Goal: Find specific page/section: Find specific page/section

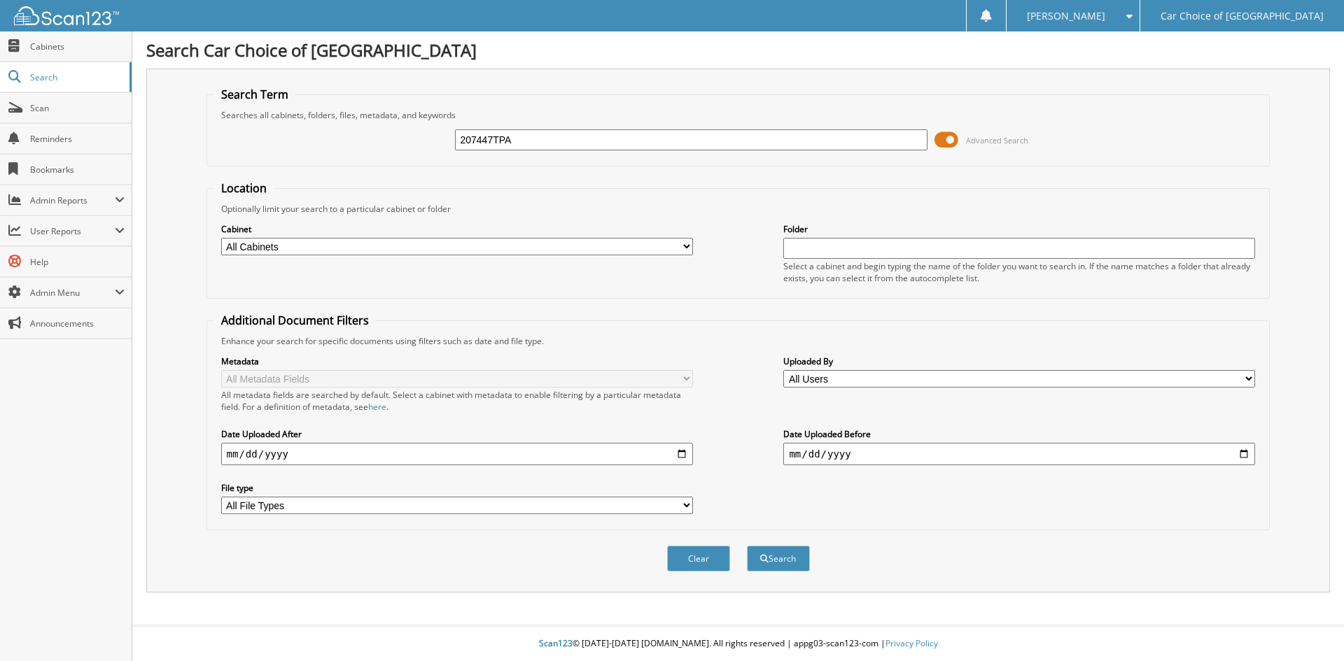
type input "207447TPA"
click at [747, 546] on button "Search" at bounding box center [778, 559] width 63 height 26
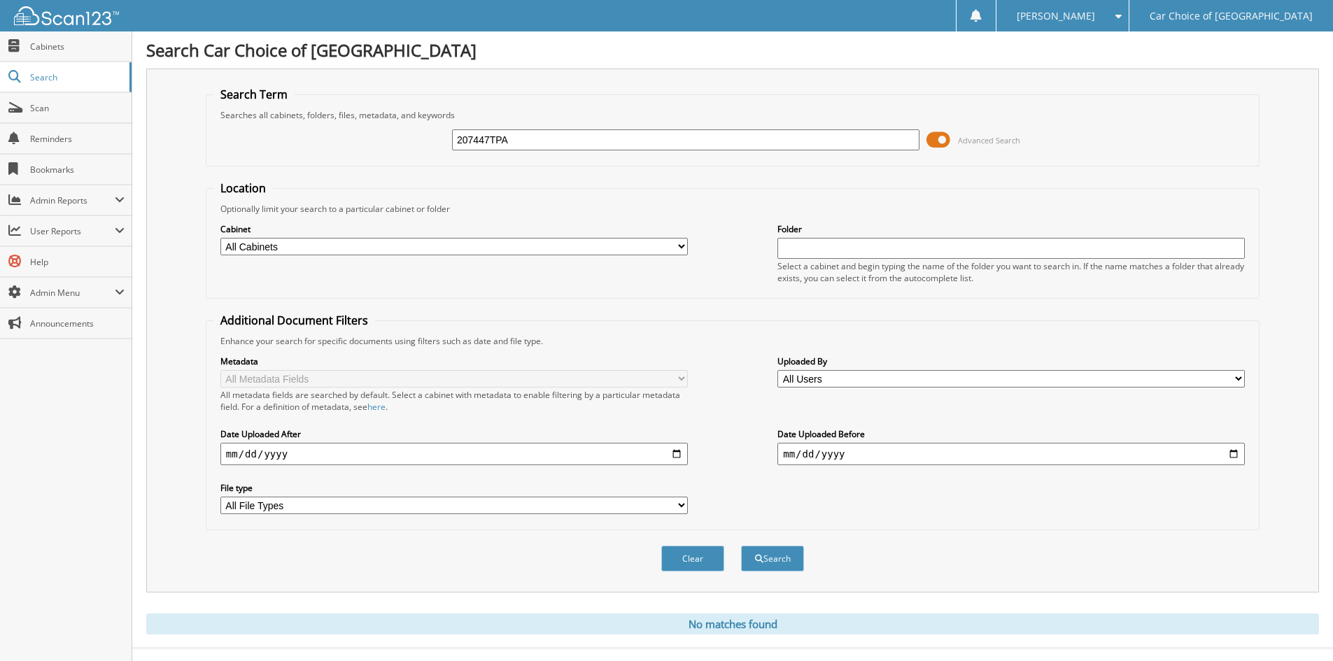
click at [529, 143] on input "207447TPA" at bounding box center [686, 139] width 468 height 21
click at [487, 145] on input "166" at bounding box center [686, 139] width 468 height 21
type input "163329"
click at [741, 546] on button "Search" at bounding box center [772, 559] width 63 height 26
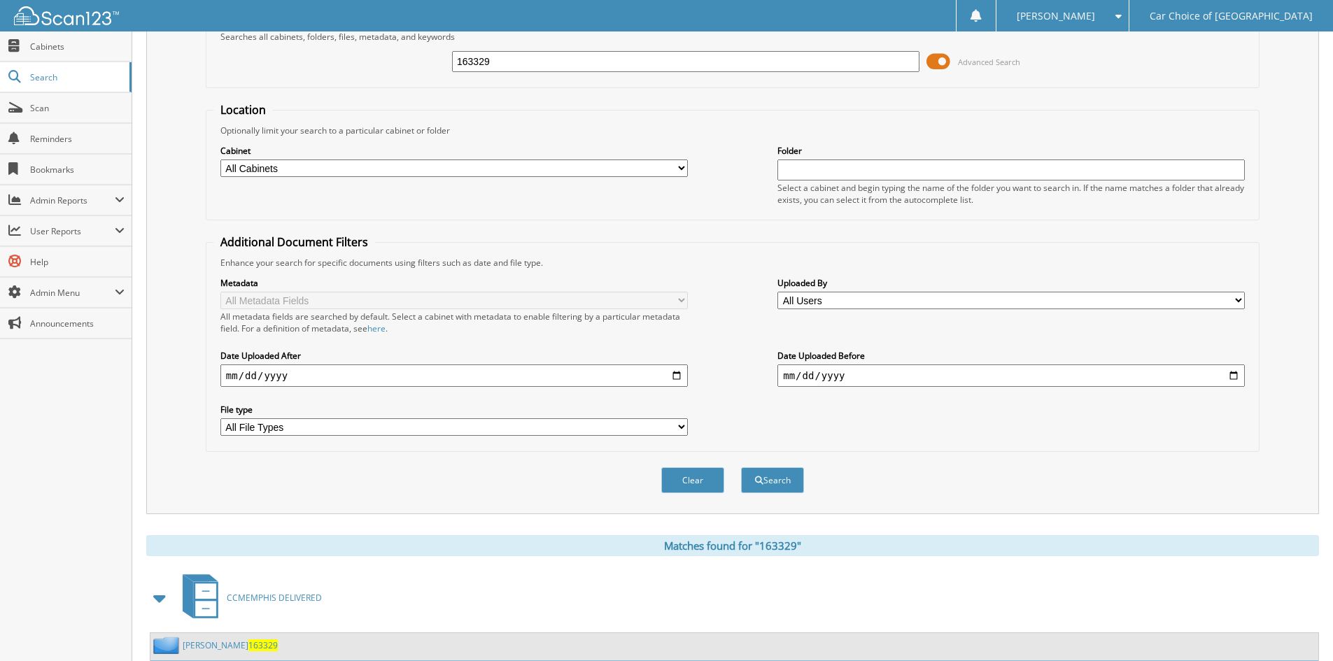
scroll to position [199, 0]
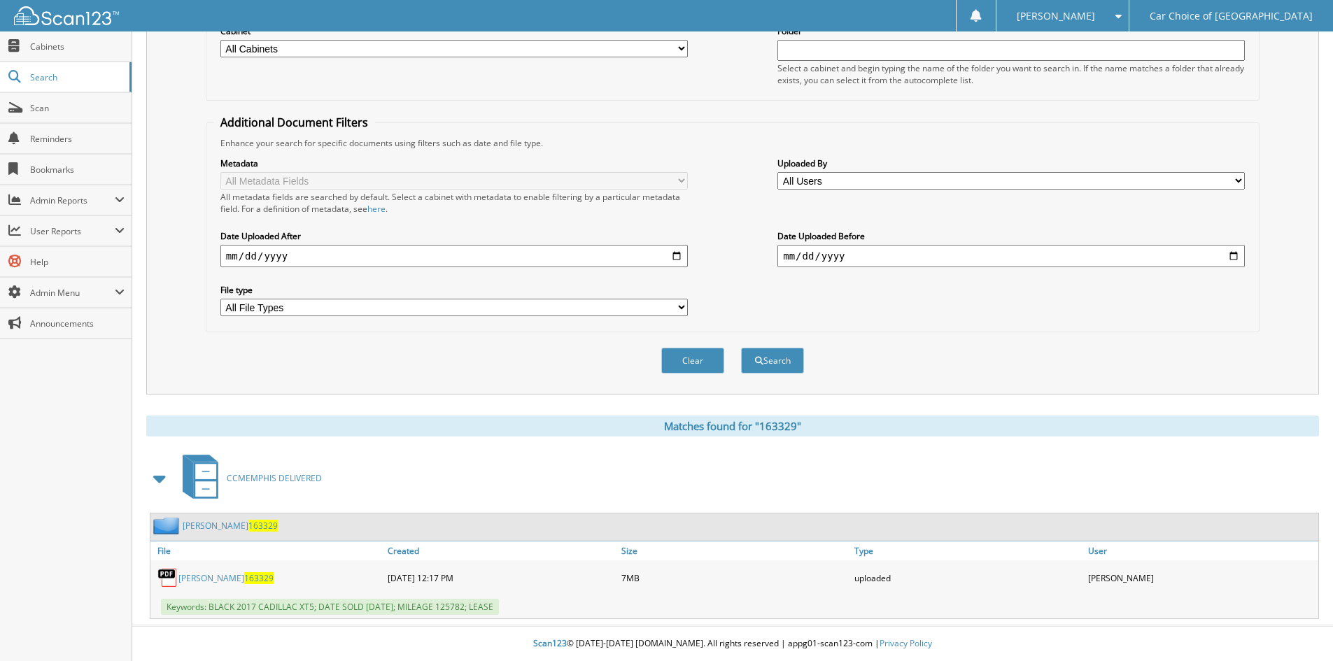
click at [220, 523] on link "TUNYA JEFFERSON 163329" at bounding box center [230, 526] width 95 height 12
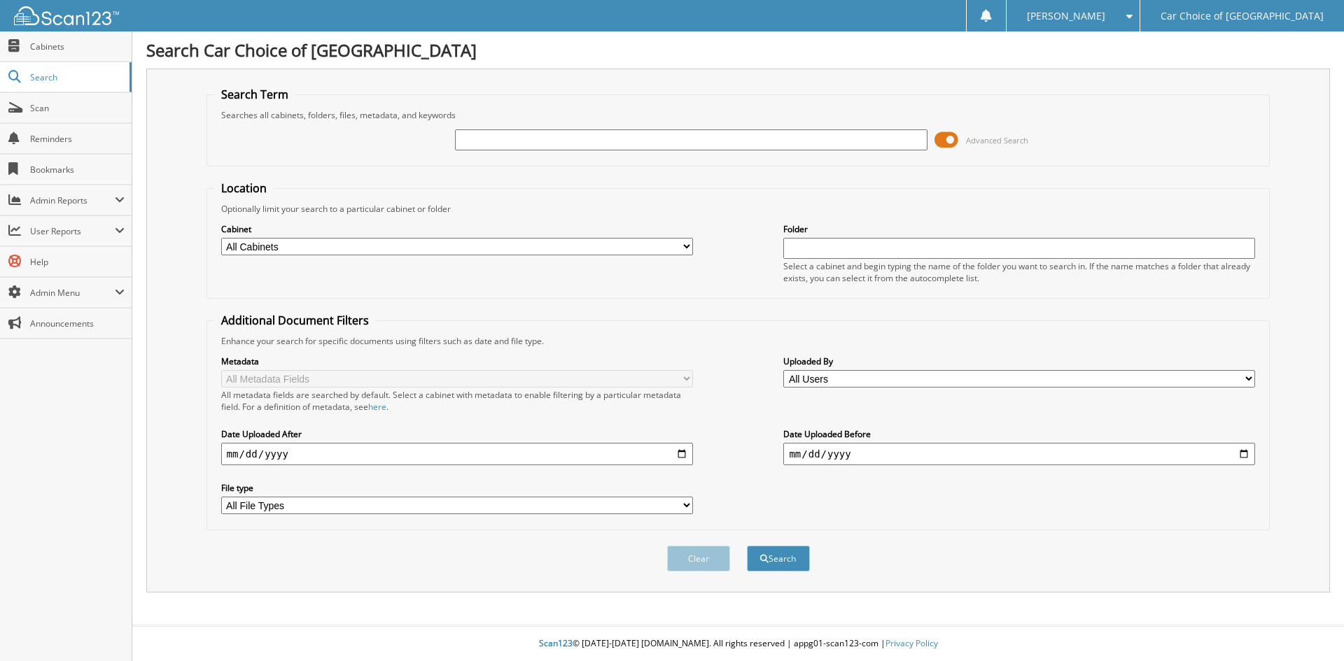
click at [491, 138] on input "text" at bounding box center [691, 139] width 472 height 21
type input "545862"
click at [747, 546] on button "Search" at bounding box center [778, 559] width 63 height 26
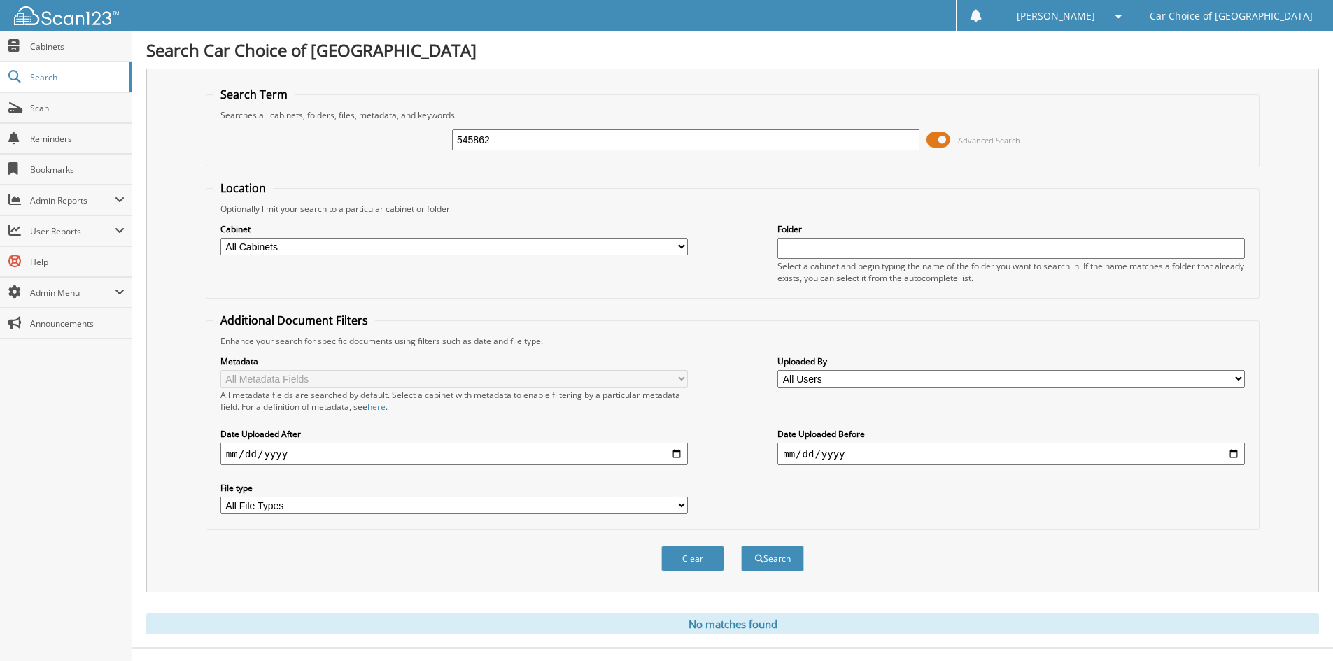
click at [506, 140] on input "545862" at bounding box center [686, 139] width 468 height 21
type input "201849"
click at [741, 546] on button "Search" at bounding box center [772, 559] width 63 height 26
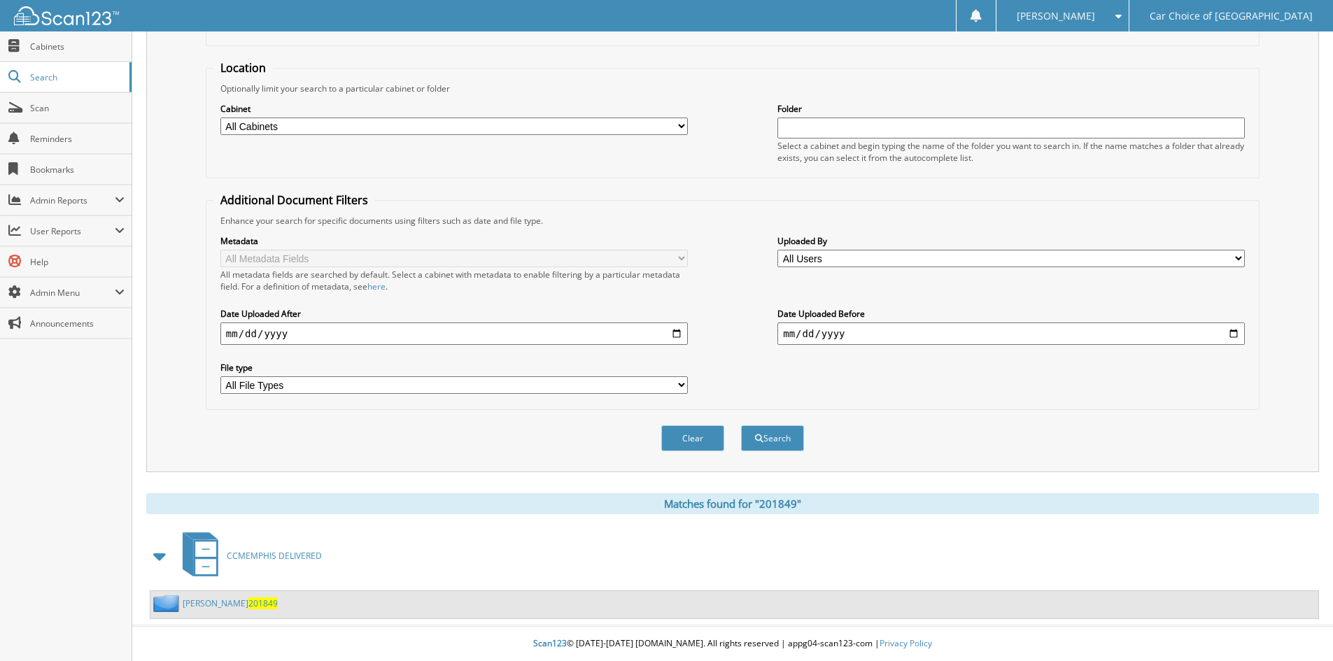
click at [236, 605] on link "SHELBY CRAWFORD 201849" at bounding box center [230, 604] width 95 height 12
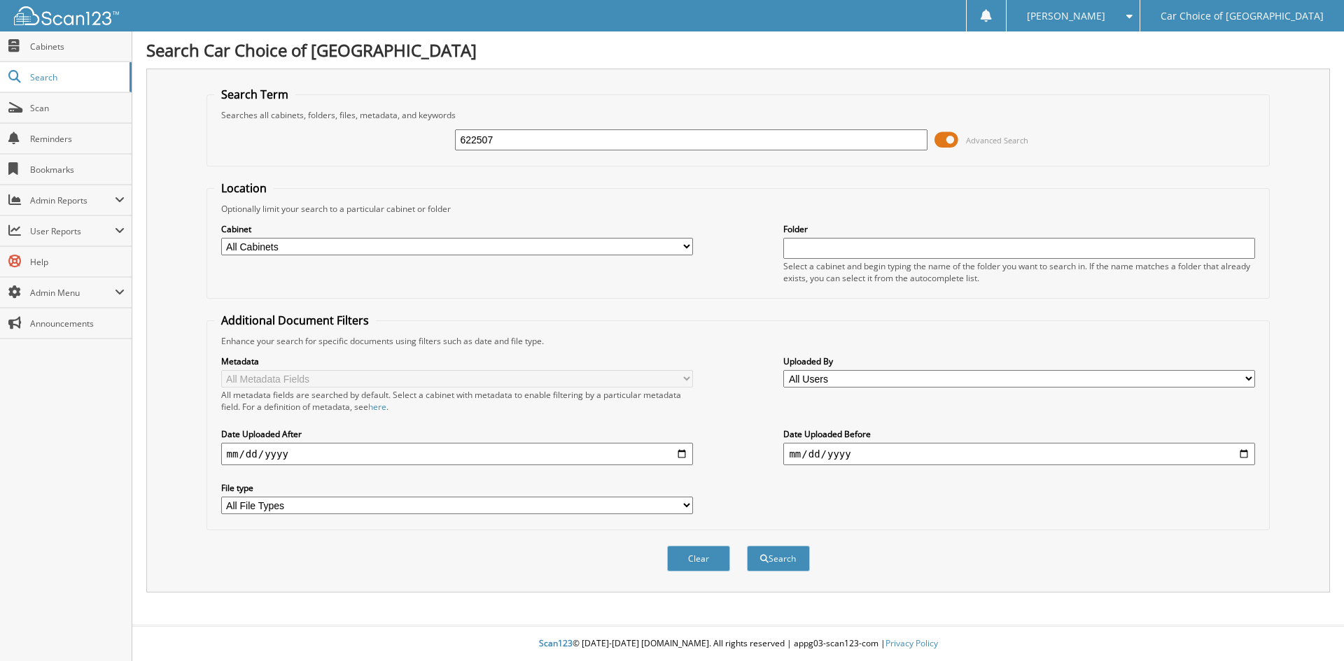
type input "622507"
click at [747, 546] on button "Search" at bounding box center [778, 559] width 63 height 26
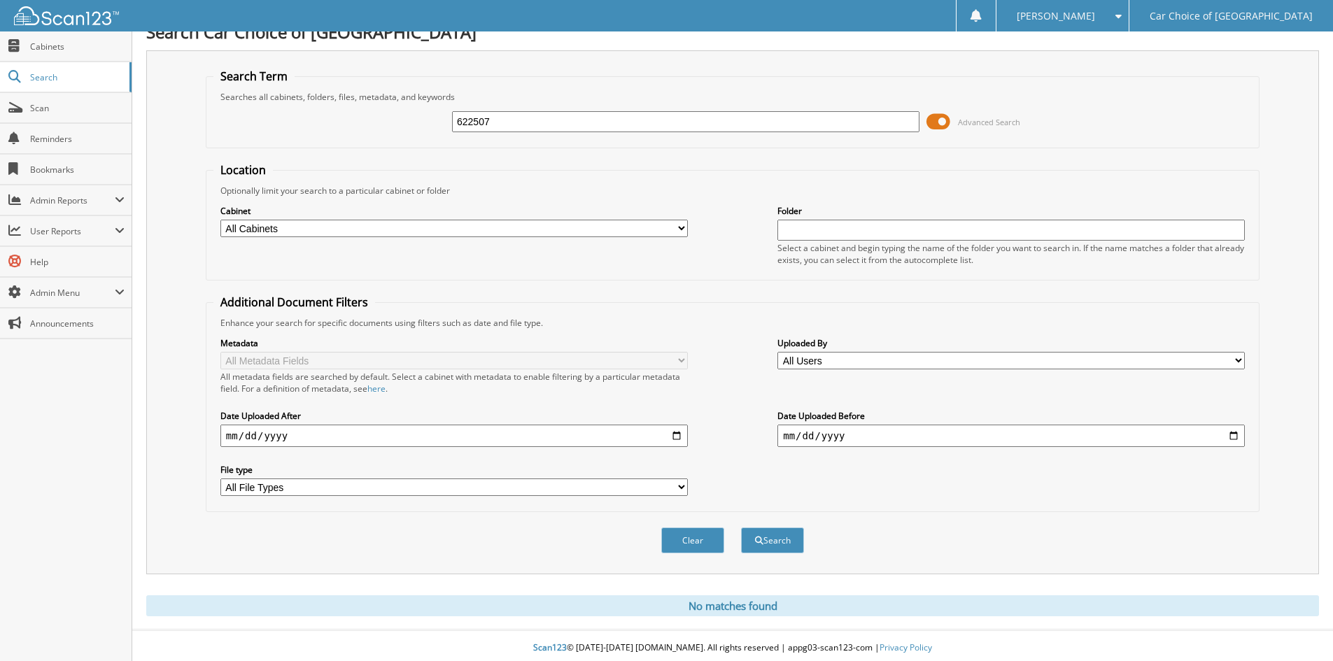
scroll to position [23, 0]
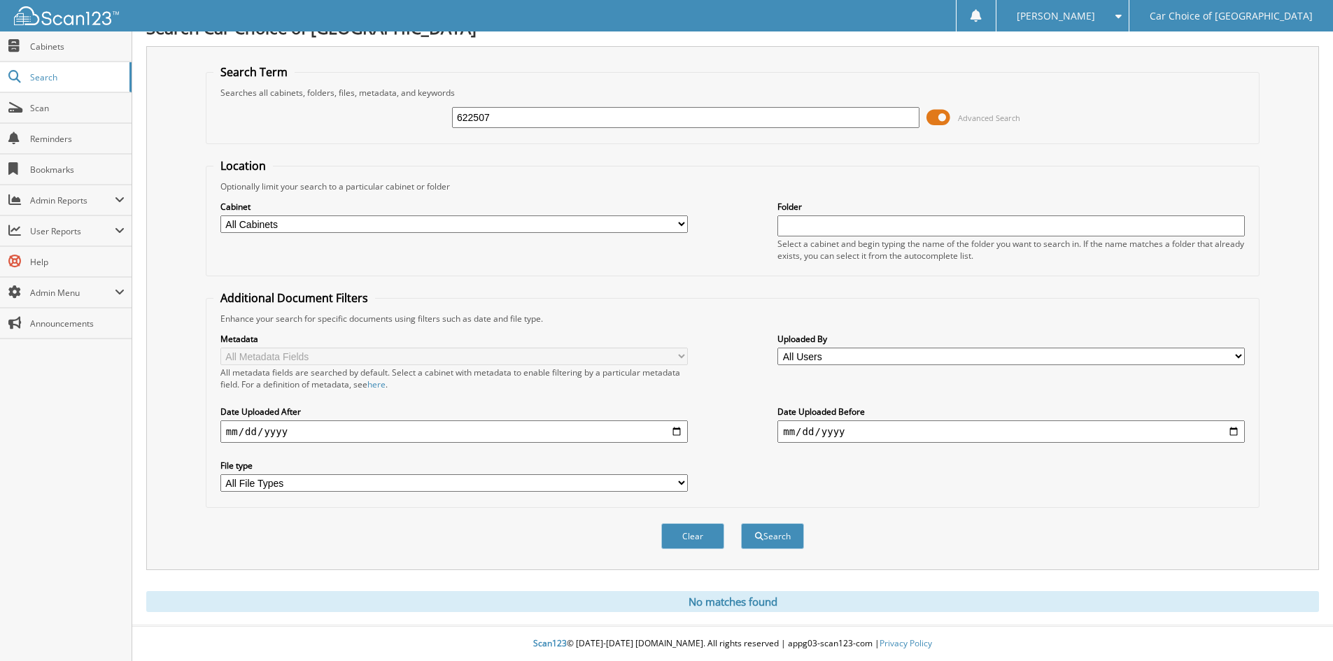
drag, startPoint x: 510, startPoint y: 122, endPoint x: 365, endPoint y: 110, distance: 146.1
click at [365, 111] on div "622507 Advanced Search" at bounding box center [732, 118] width 1039 height 38
type input "CORDETTE GREEN"
click at [741, 524] on button "Search" at bounding box center [772, 537] width 63 height 26
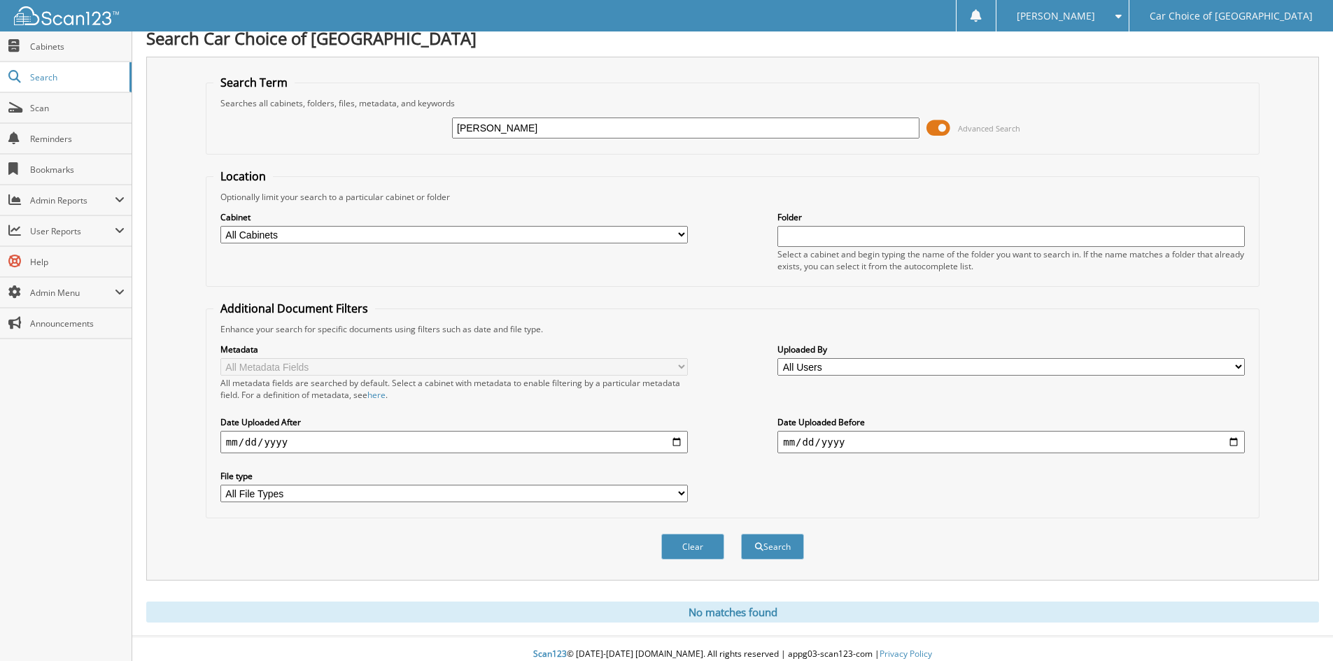
scroll to position [23, 0]
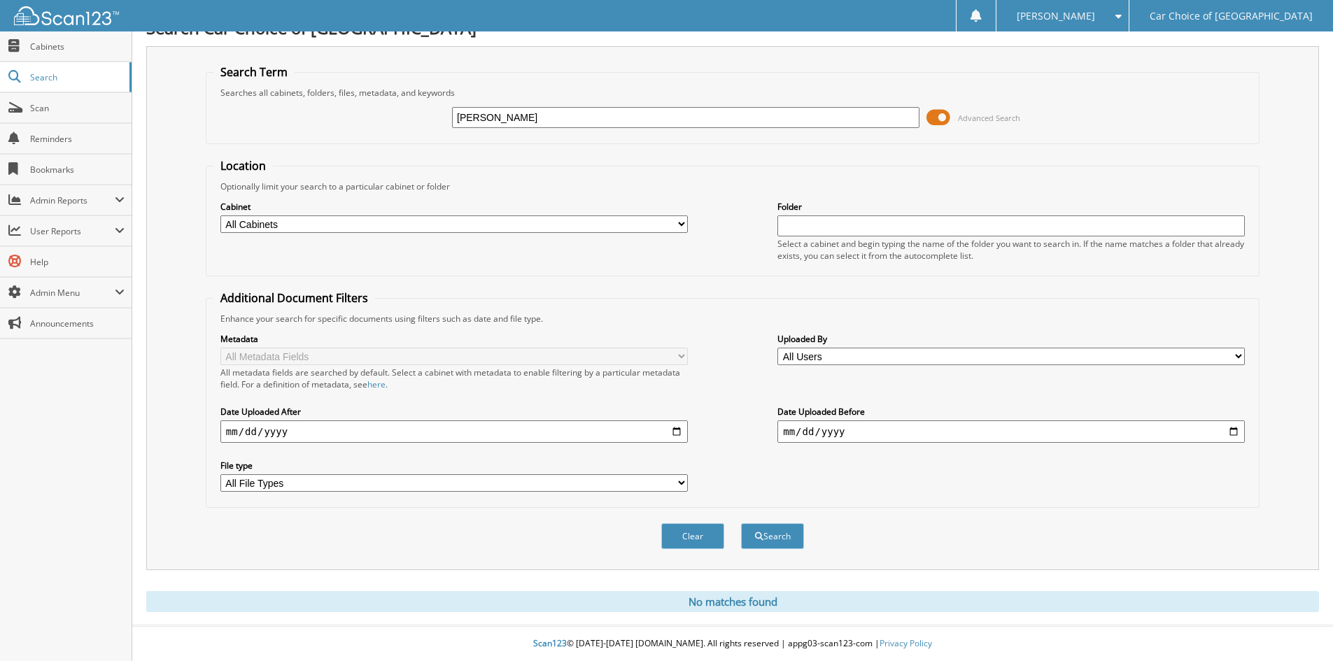
click at [563, 120] on input "CORDETTE GREEN" at bounding box center [686, 117] width 468 height 21
click at [561, 120] on input "CORDETTE GREEN" at bounding box center [686, 117] width 468 height 21
type input "A12255"
click at [741, 524] on button "Search" at bounding box center [772, 537] width 63 height 26
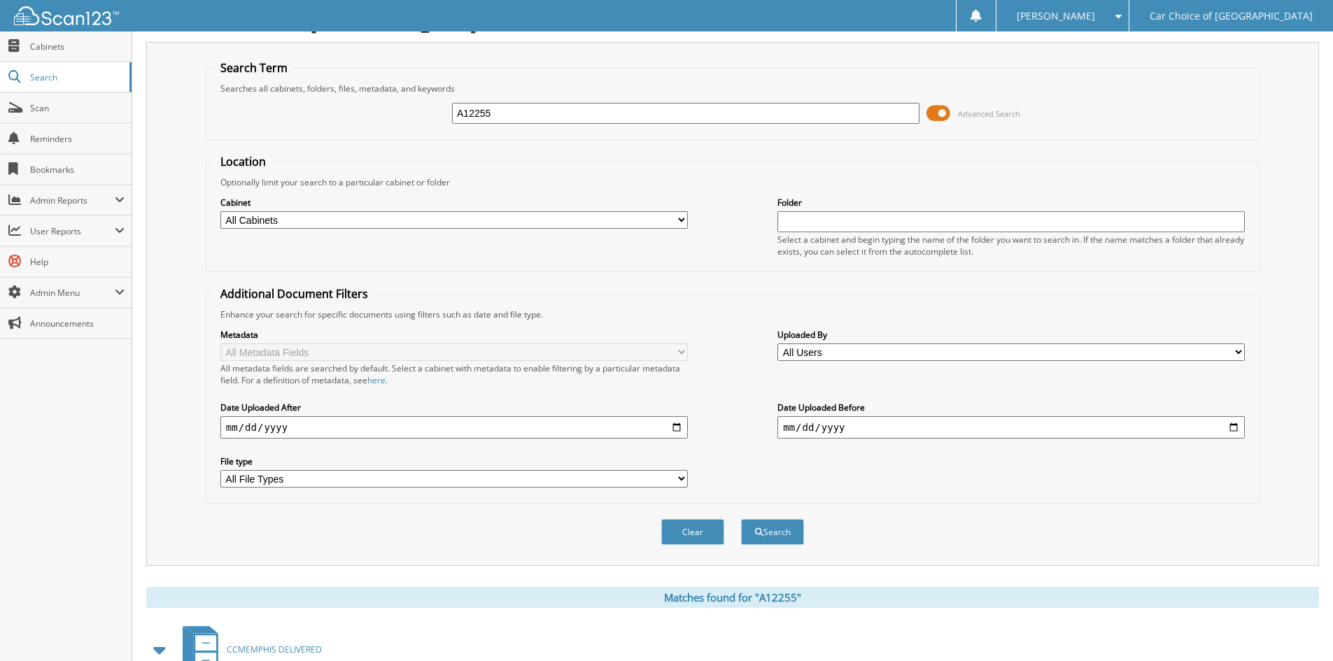
scroll to position [121, 0]
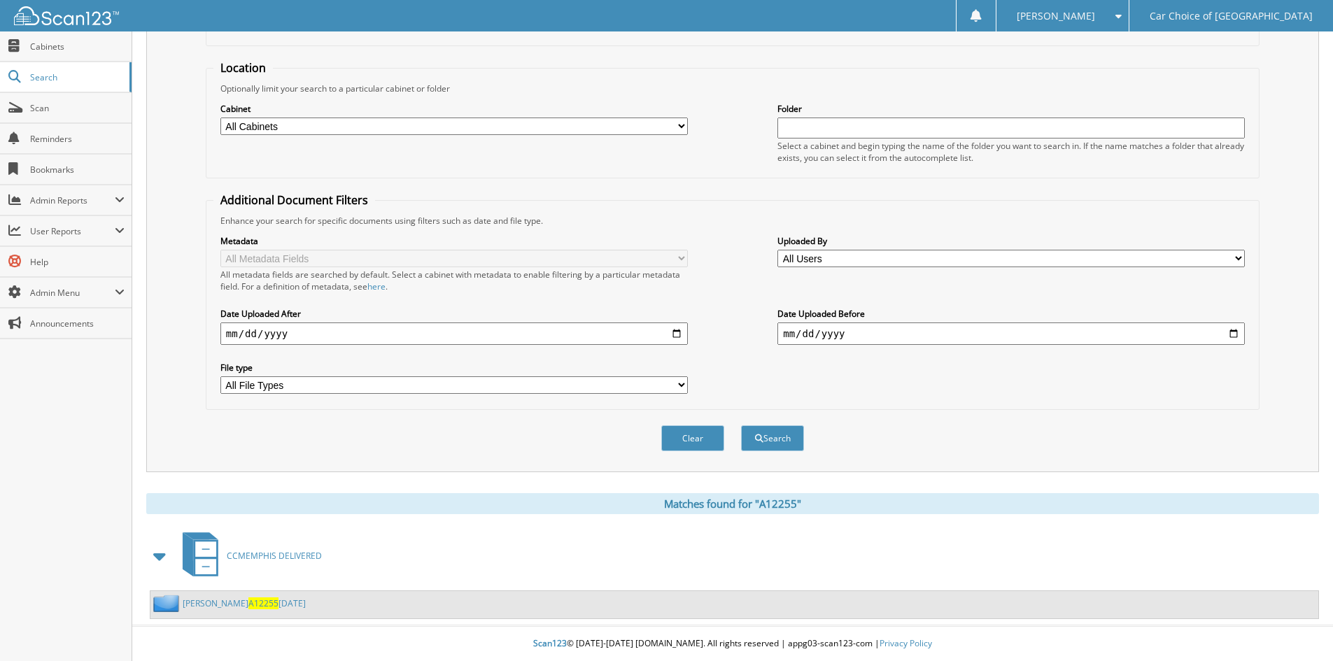
click at [224, 603] on link "[PERSON_NAME] A12255 [DATE]" at bounding box center [244, 604] width 123 height 12
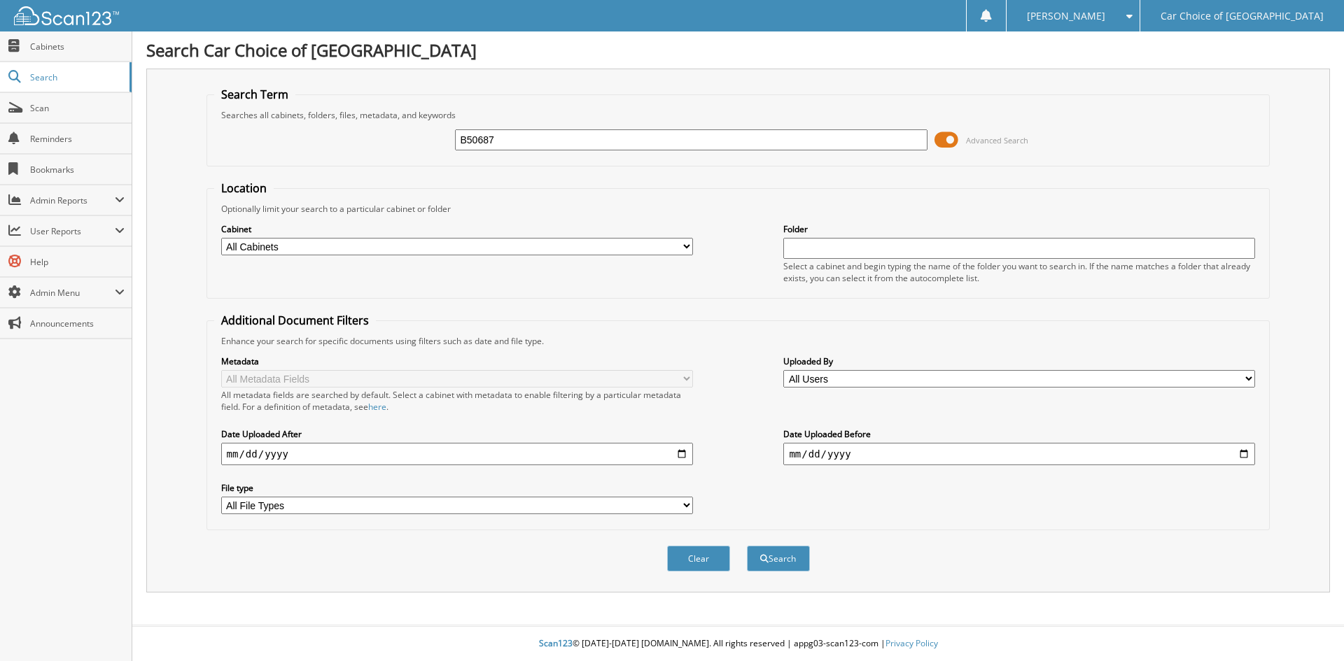
type input "B50687"
click at [747, 546] on button "Search" at bounding box center [778, 559] width 63 height 26
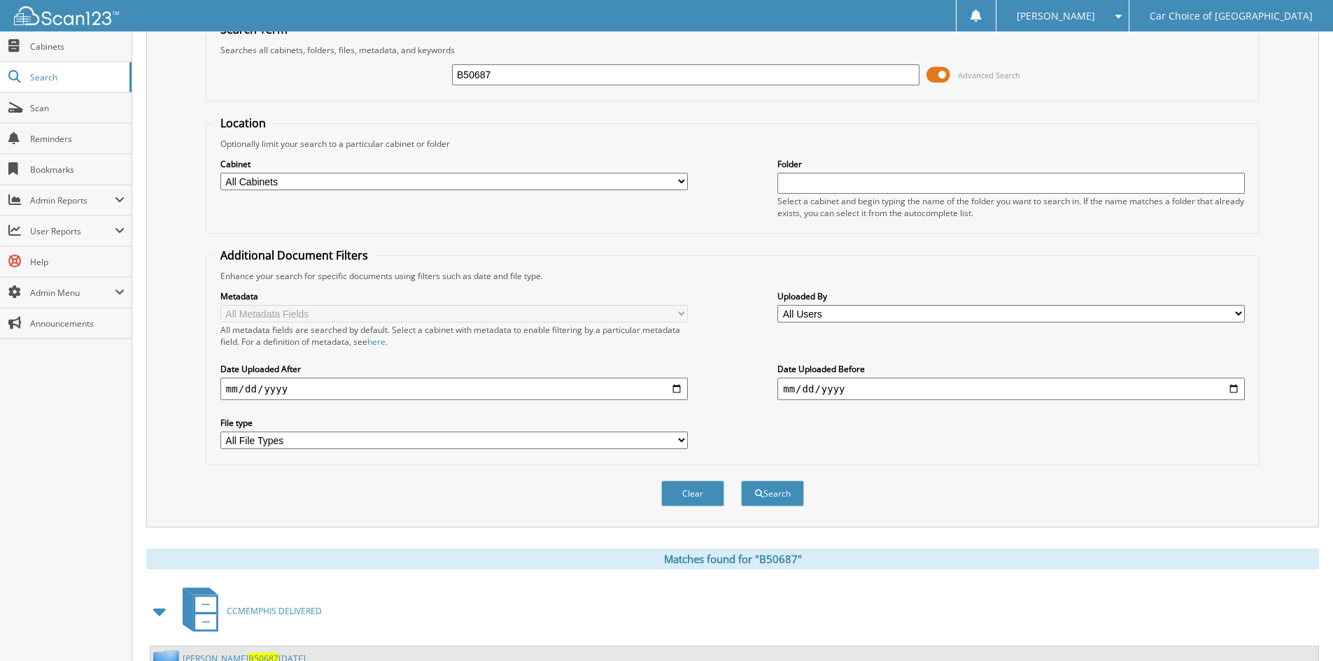
scroll to position [121, 0]
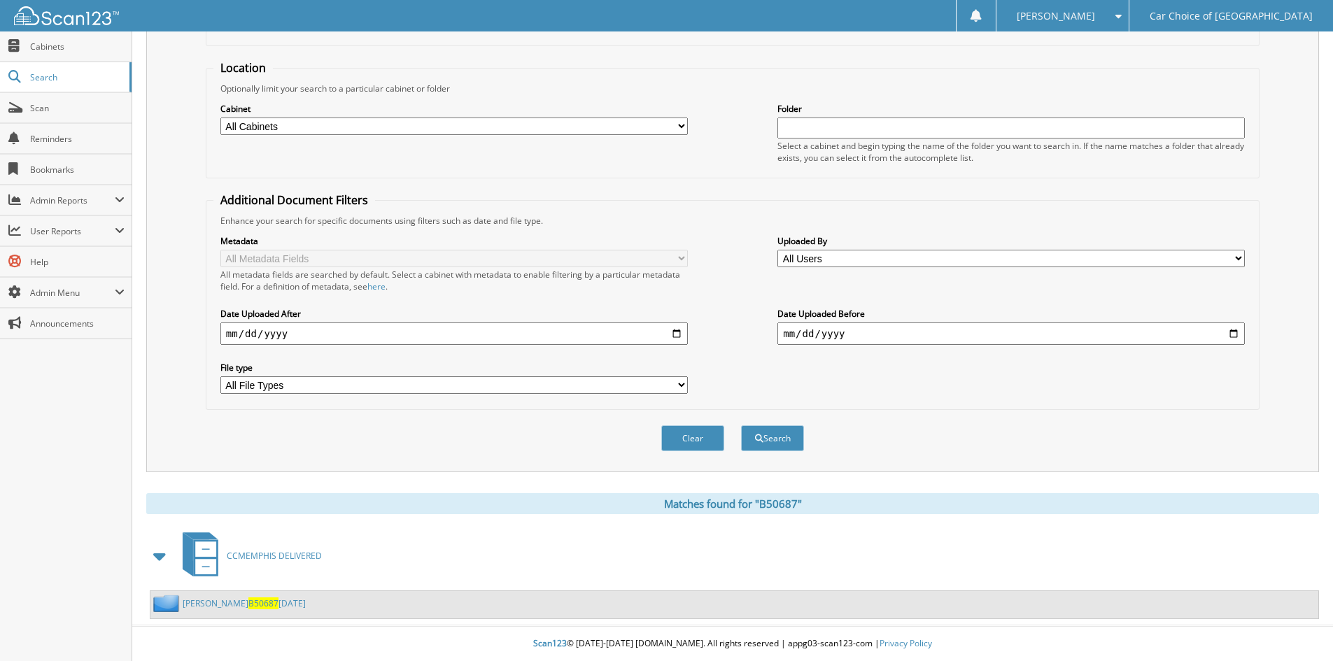
click at [233, 603] on link "KIENDRA WILLIAMS B50687 9-20-25" at bounding box center [244, 604] width 123 height 12
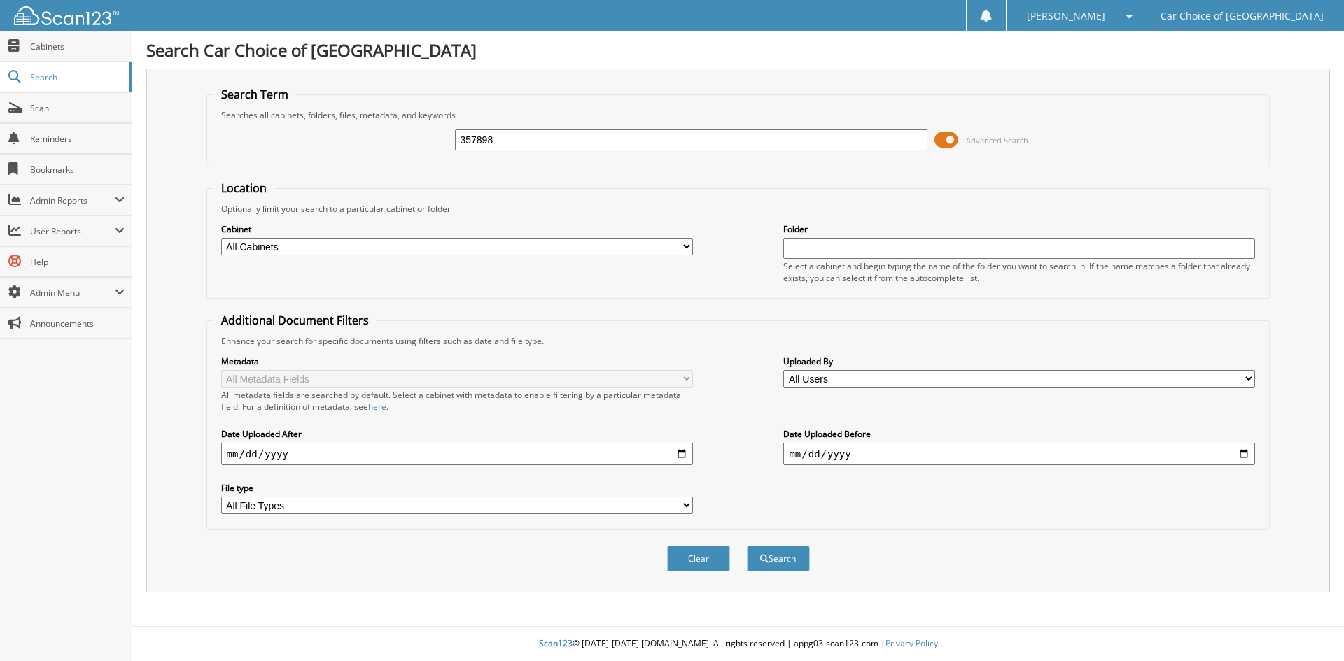
type input "357898"
click at [747, 546] on button "Search" at bounding box center [778, 559] width 63 height 26
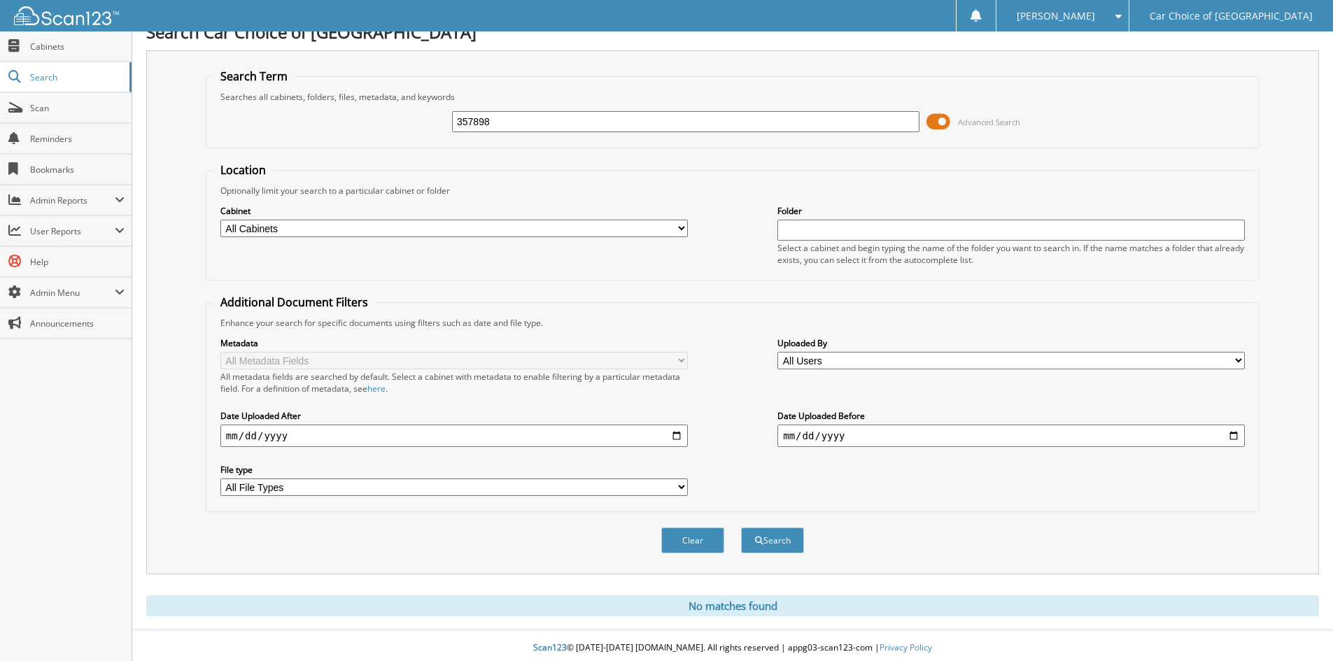
scroll to position [23, 0]
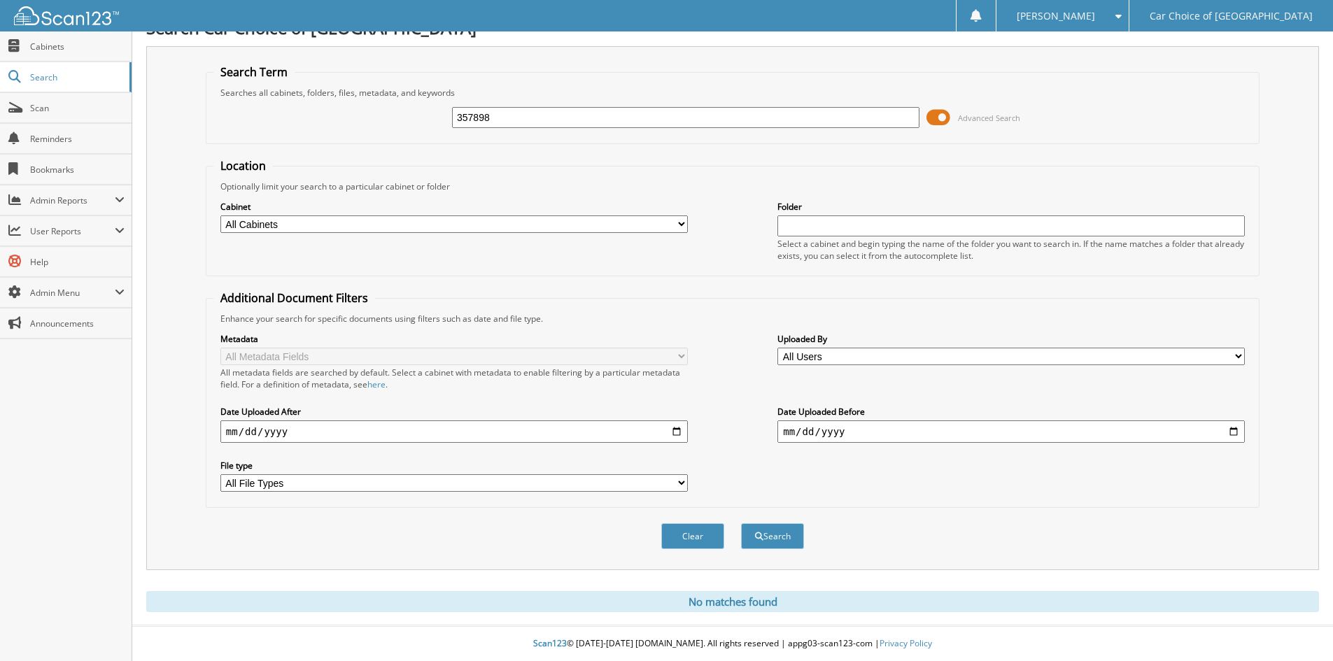
click at [513, 120] on input "357898" at bounding box center [686, 117] width 468 height 21
click at [510, 120] on input "357898" at bounding box center [686, 117] width 468 height 21
type input "053173"
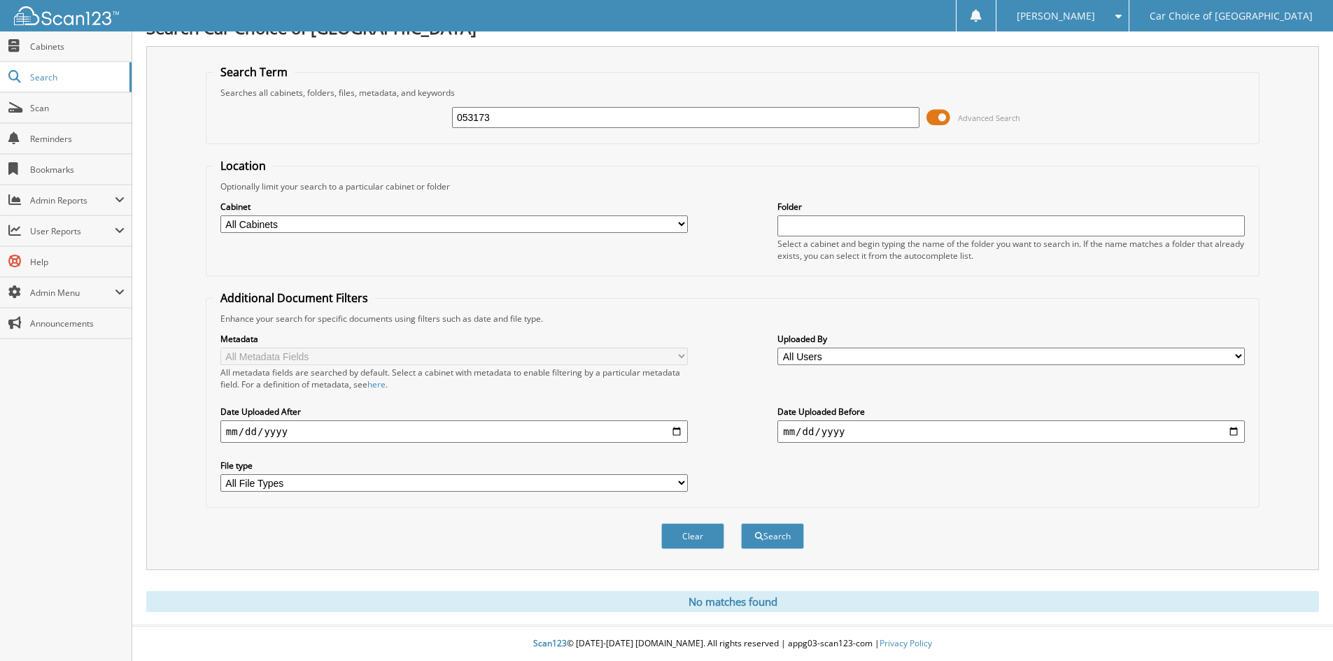
click at [741, 524] on button "Search" at bounding box center [772, 537] width 63 height 26
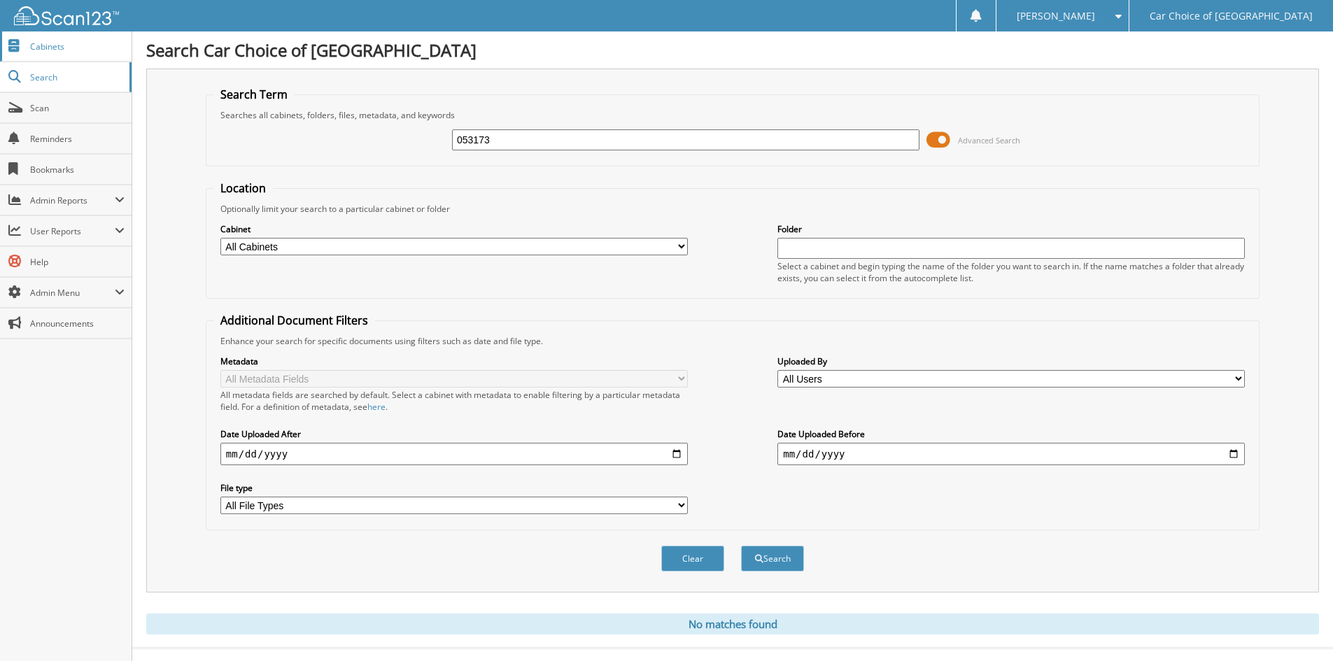
click at [37, 41] on span "Cabinets" at bounding box center [77, 47] width 94 height 12
